Goal: Information Seeking & Learning: Learn about a topic

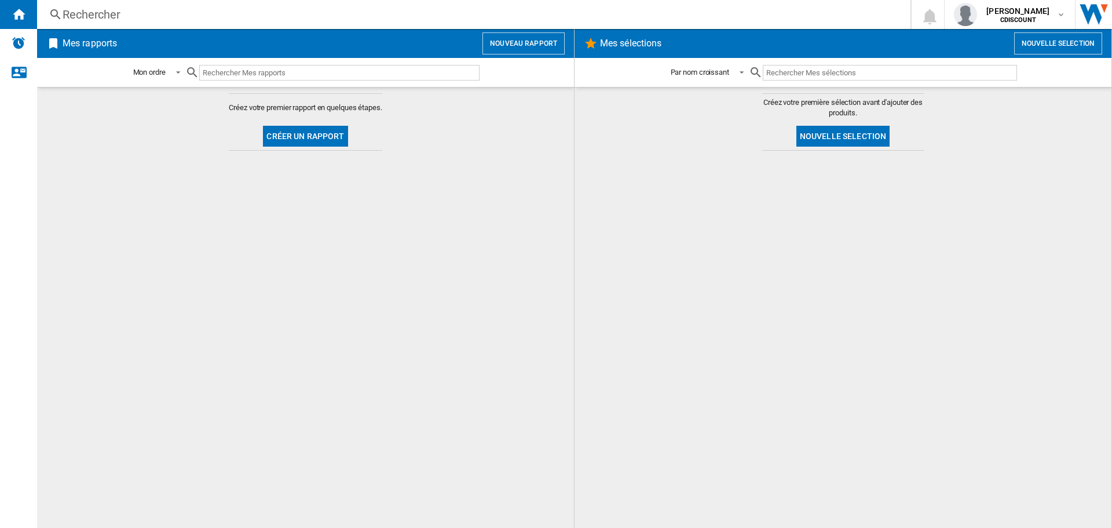
click at [98, 9] on div "Rechercher" at bounding box center [472, 14] width 818 height 16
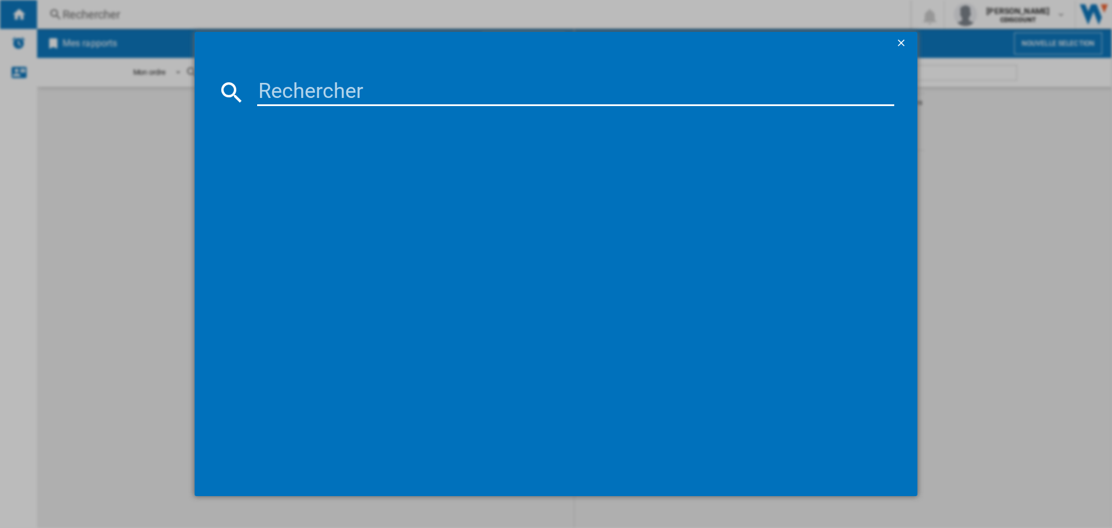
click at [345, 83] on input at bounding box center [575, 92] width 637 height 28
paste input "CSO 596TWMC/1-S"
click at [303, 89] on input "CSO 596TWMC" at bounding box center [575, 92] width 637 height 28
type input "CSO596TWMC"
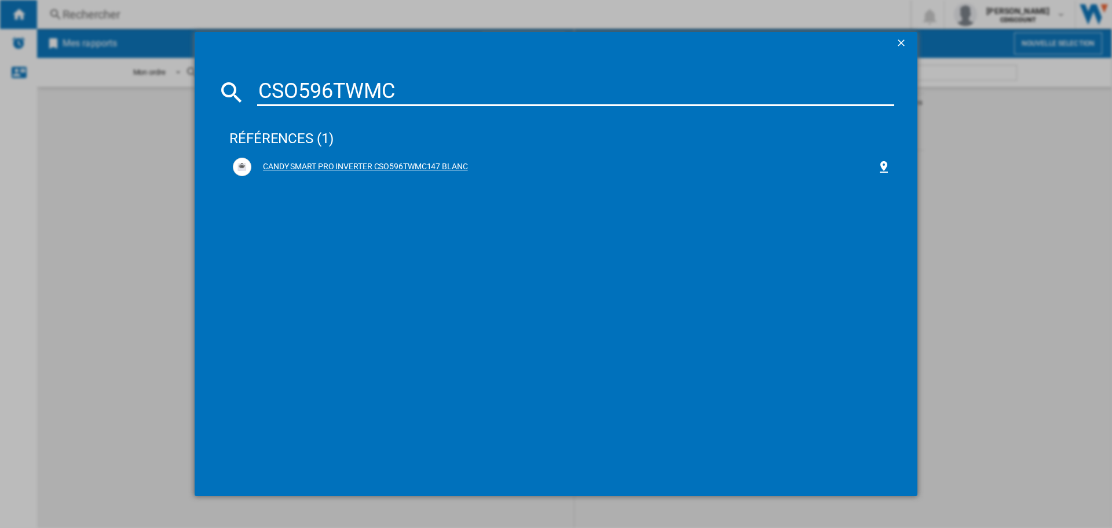
click at [336, 158] on div "CANDY SMART PRO INVERTER CSO596TWMC147 BLANC" at bounding box center [562, 167] width 658 height 19
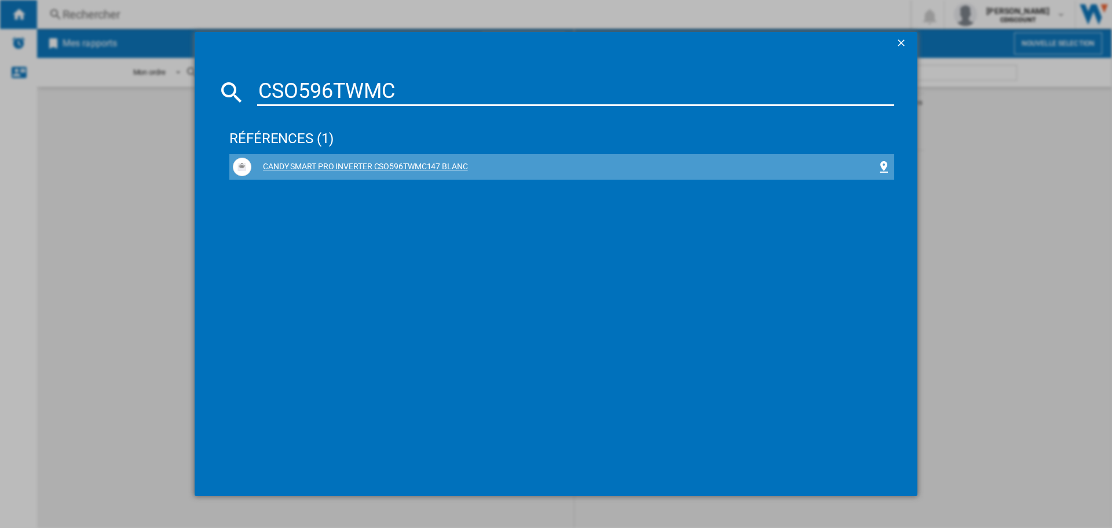
click at [362, 164] on div "CANDY SMART PRO INVERTER CSO596TWMC147 BLANC" at bounding box center [563, 167] width 625 height 12
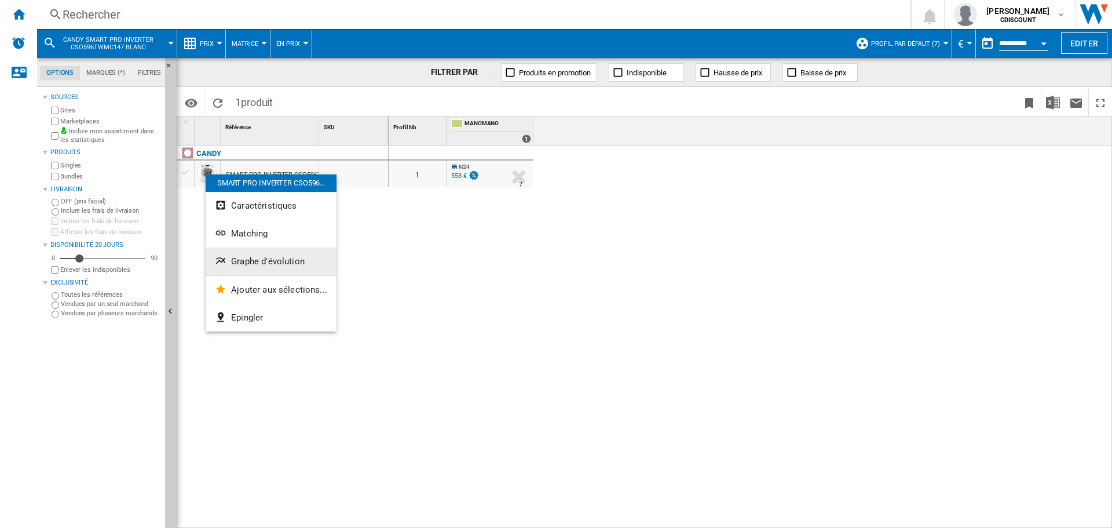
click at [260, 262] on span "Graphe d'évolution" at bounding box center [268, 261] width 74 height 10
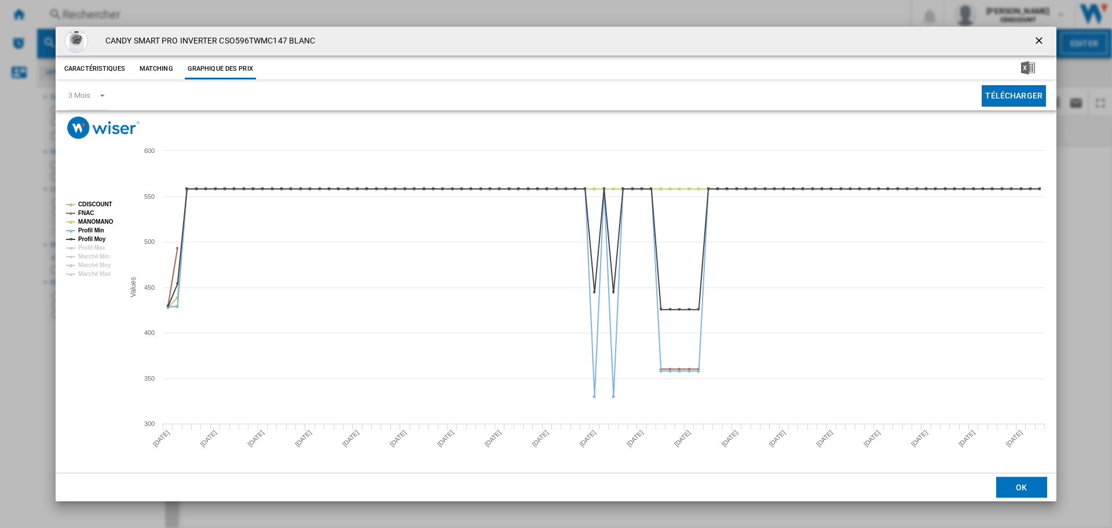
drag, startPoint x: 147, startPoint y: 68, endPoint x: 160, endPoint y: 71, distance: 13.8
click at [148, 67] on button "Matching" at bounding box center [156, 68] width 51 height 21
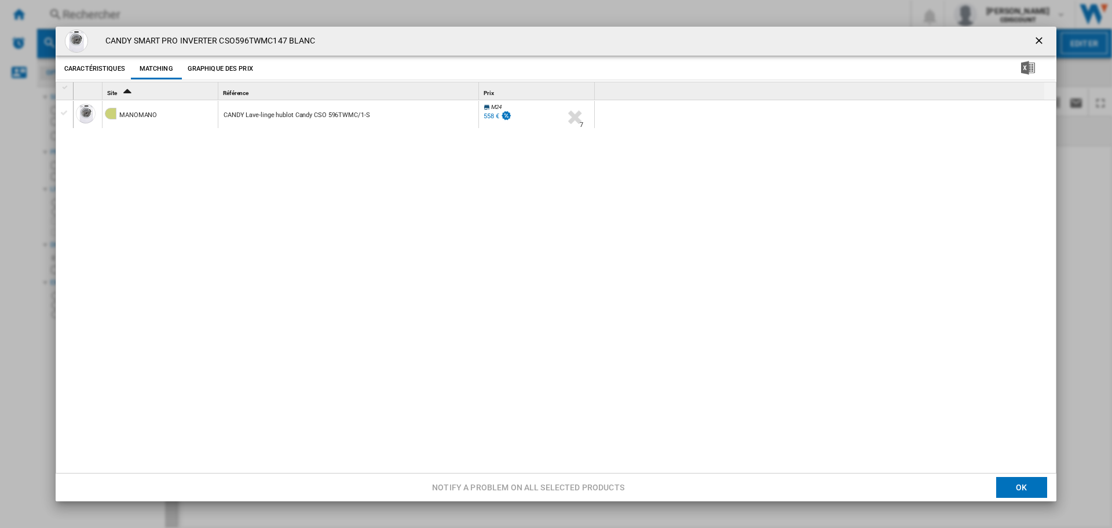
click at [78, 69] on button "Caractéristiques" at bounding box center [94, 68] width 67 height 21
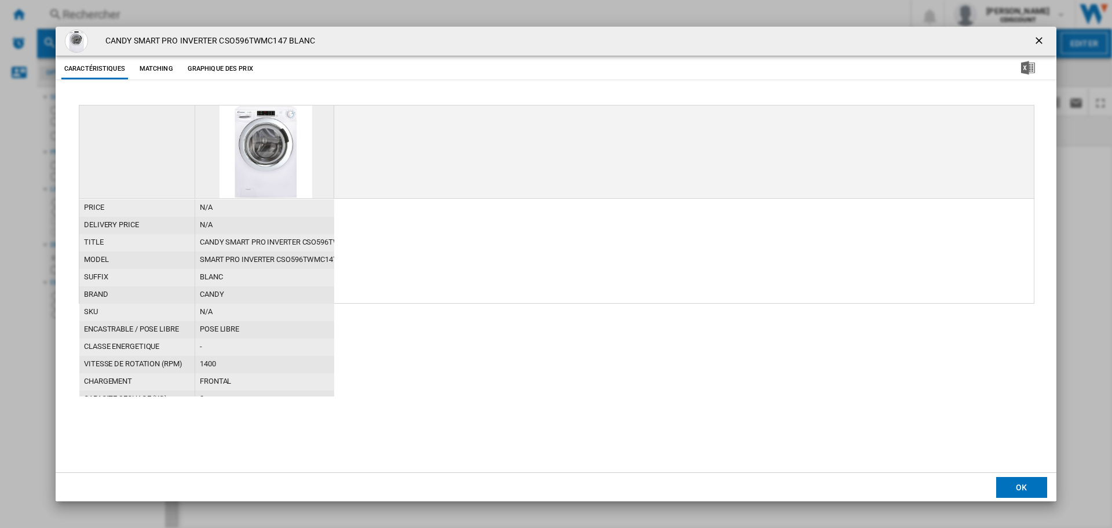
click at [1045, 38] on ng-md-icon "getI18NText('BUTTONS.CLOSE_DIALOG')" at bounding box center [1040, 42] width 14 height 14
